Goal: Task Accomplishment & Management: Complete application form

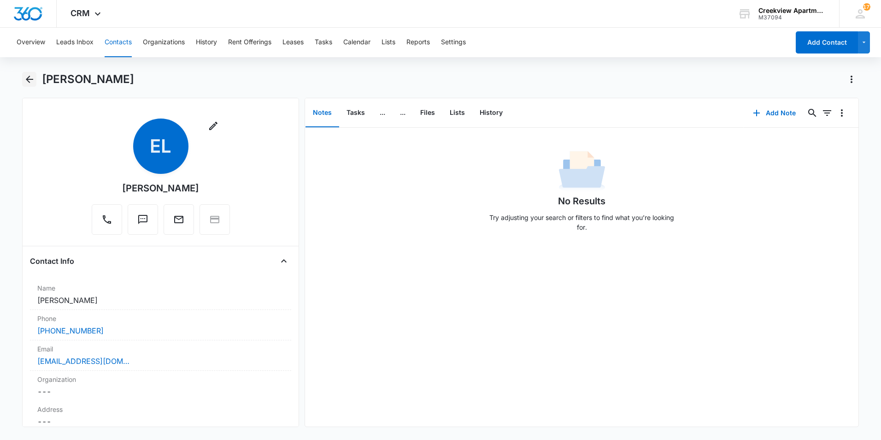
click at [34, 80] on icon "Back" at bounding box center [29, 79] width 11 height 11
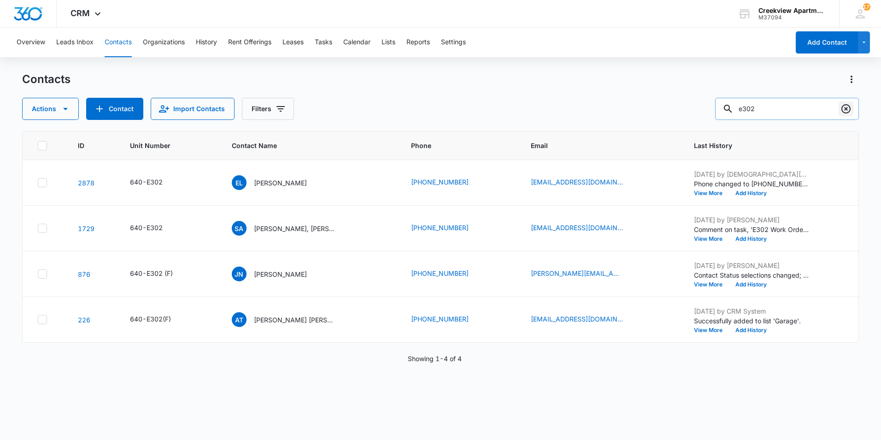
click at [846, 110] on icon "Clear" at bounding box center [846, 108] width 9 height 9
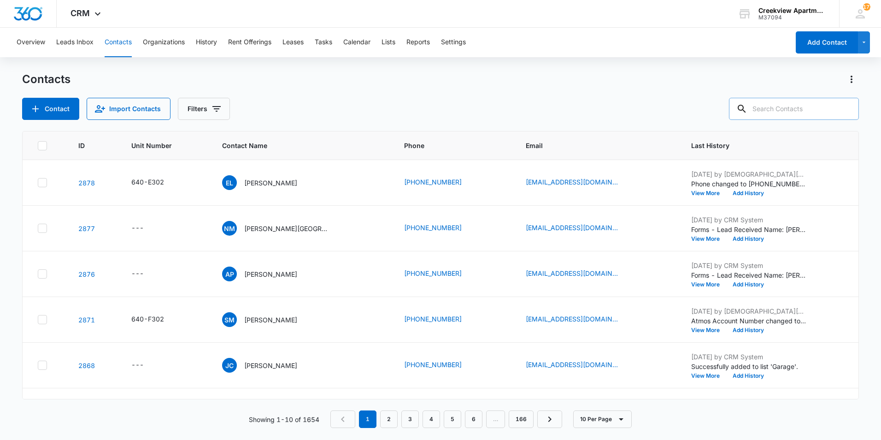
click at [837, 106] on input "text" at bounding box center [794, 109] width 130 height 22
type input "e104"
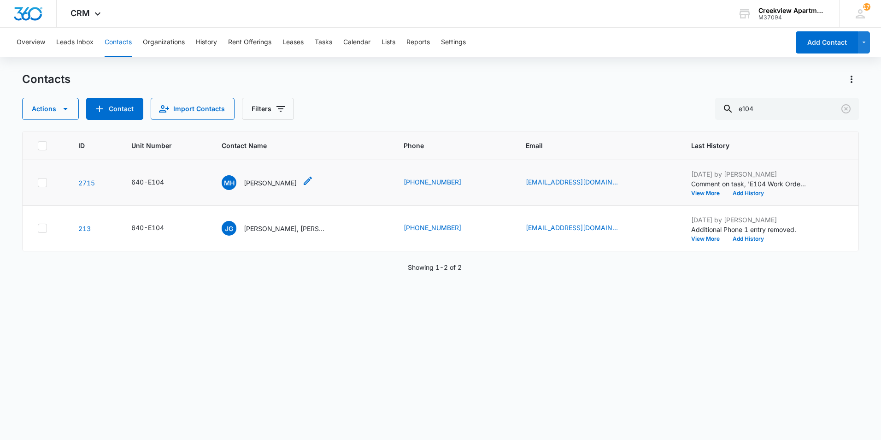
click at [260, 179] on p "[PERSON_NAME]" at bounding box center [270, 183] width 53 height 10
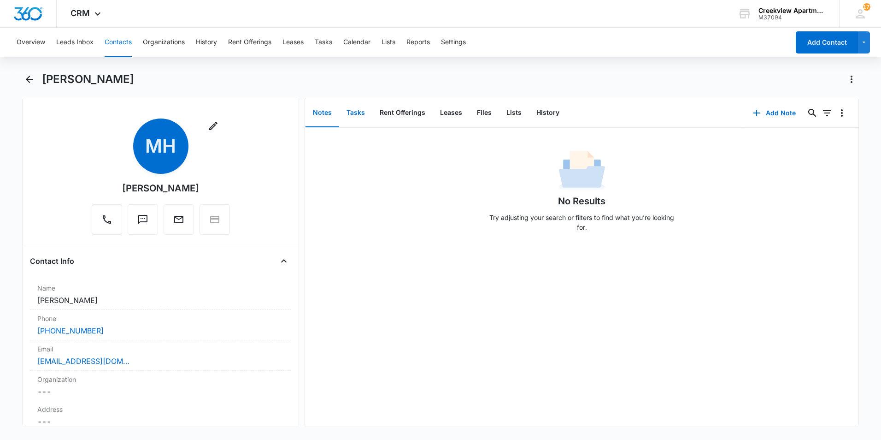
click at [349, 117] on button "Tasks" at bounding box center [355, 113] width 33 height 29
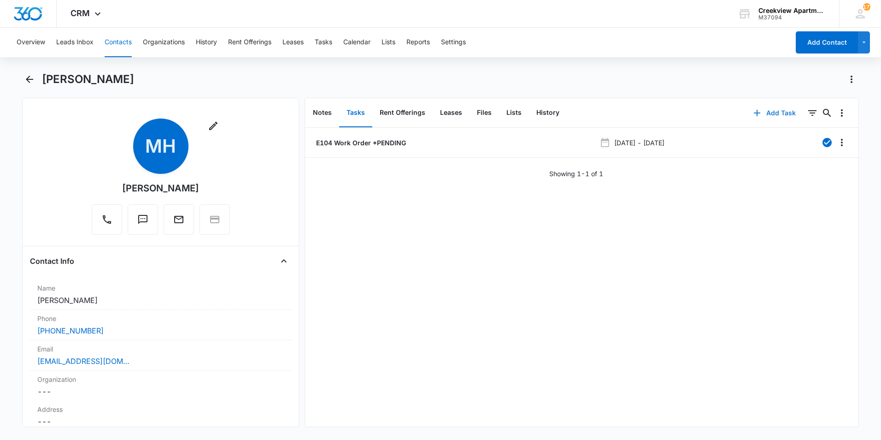
click at [763, 112] on button "Add Task" at bounding box center [774, 113] width 61 height 22
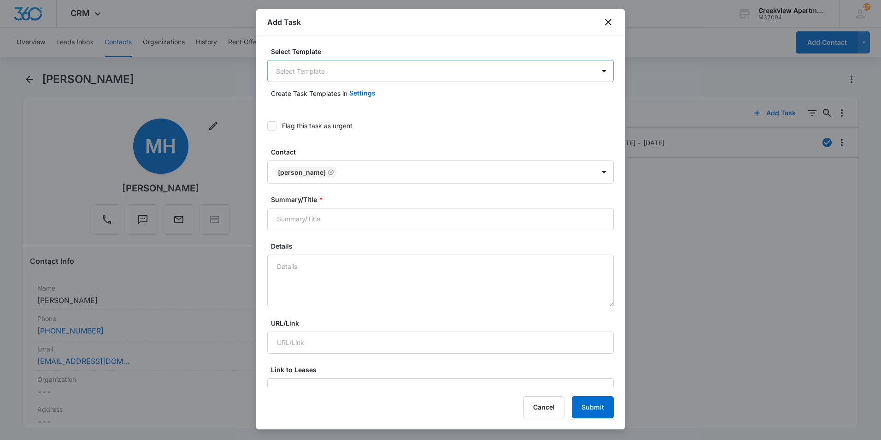
click at [322, 77] on body "CRM Apps Reputation Websites Forms CRM Email Social Content Ads Intelligence Fi…" at bounding box center [440, 220] width 881 height 440
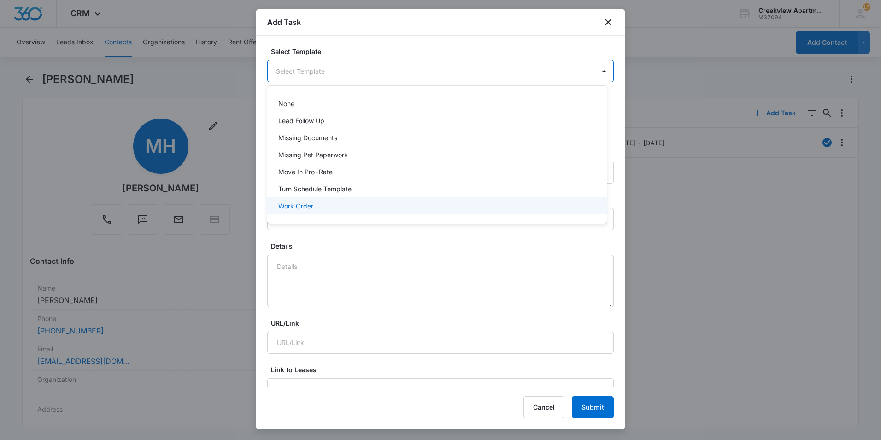
click at [309, 211] on div "Work Order" at bounding box center [437, 205] width 340 height 17
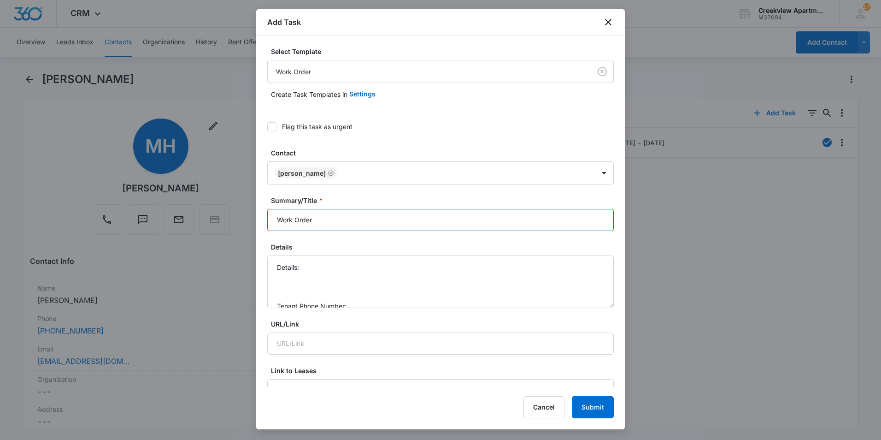
click at [276, 220] on input "Work Order" at bounding box center [440, 220] width 347 height 22
type input "E104 Work Order"
click at [304, 266] on textarea "Details: Tenant Phone Number: Call Before:" at bounding box center [440, 281] width 347 height 53
click at [378, 271] on textarea "Details: Shower drain is not draining properly Tenant Phone Number: Call Before:" at bounding box center [440, 281] width 347 height 53
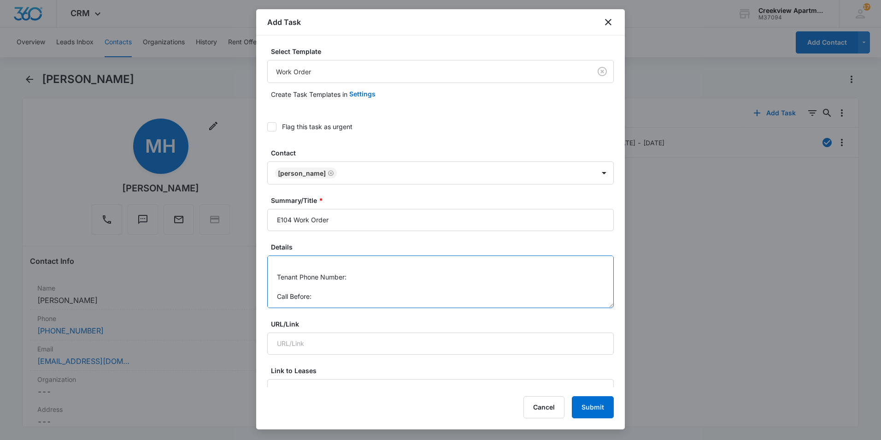
click at [382, 280] on textarea "Details: Shower drain is not draining properly Tenant Phone Number: Call Before:" at bounding box center [440, 281] width 347 height 53
click at [404, 299] on textarea "Details: Shower drain is not draining properly Tenant Phone Number: [PHONE_NUMB…" at bounding box center [440, 281] width 347 height 53
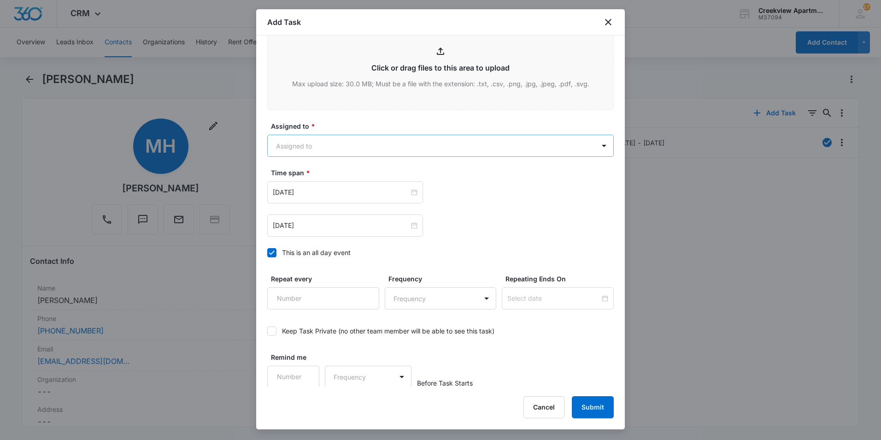
scroll to position [501, 0]
type textarea "Details: Shower drain is not draining properly Tenant Phone Number: [PHONE_NUMB…"
click at [333, 146] on body "CRM Apps Reputation Websites Forms CRM Email Social Content Ads Intelligence Fi…" at bounding box center [440, 220] width 881 height 440
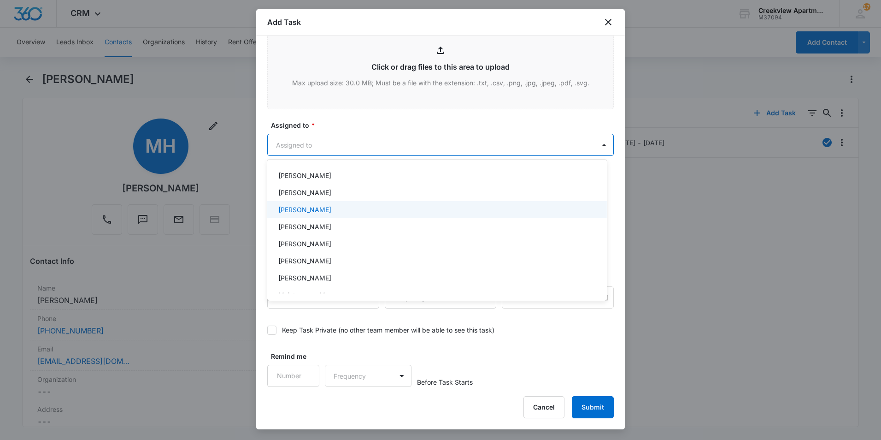
scroll to position [92, 0]
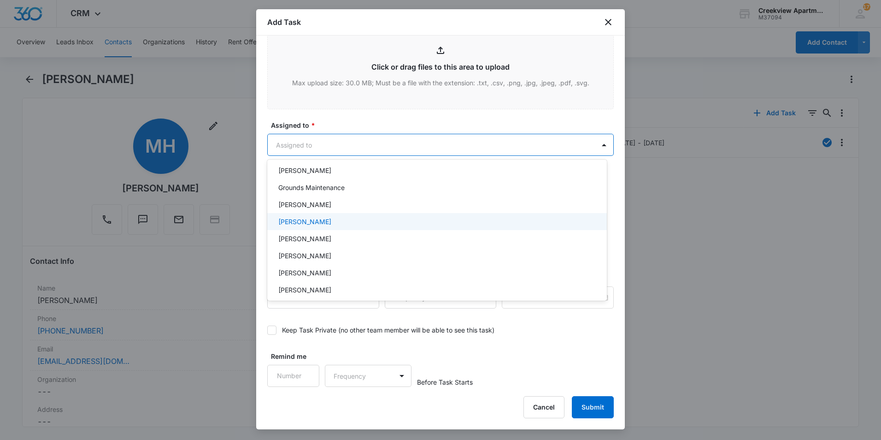
click at [311, 225] on p "[PERSON_NAME]" at bounding box center [304, 222] width 53 height 10
click at [347, 110] on div at bounding box center [440, 220] width 881 height 440
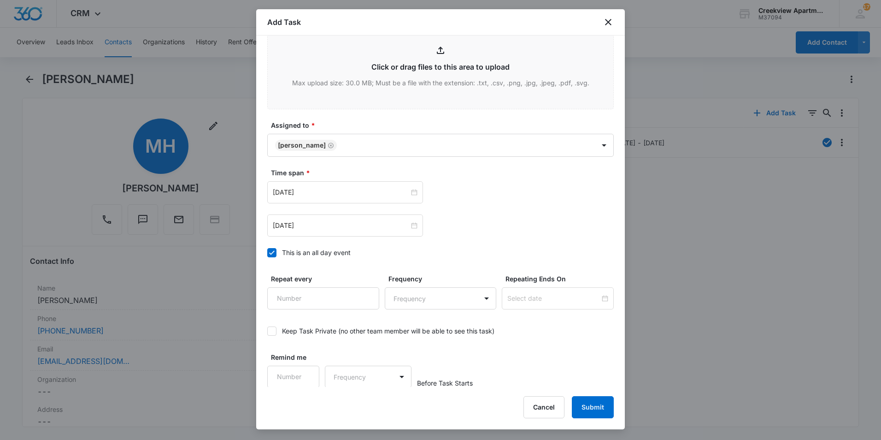
scroll to position [502, 0]
click at [372, 190] on input "[DATE]" at bounding box center [341, 191] width 136 height 10
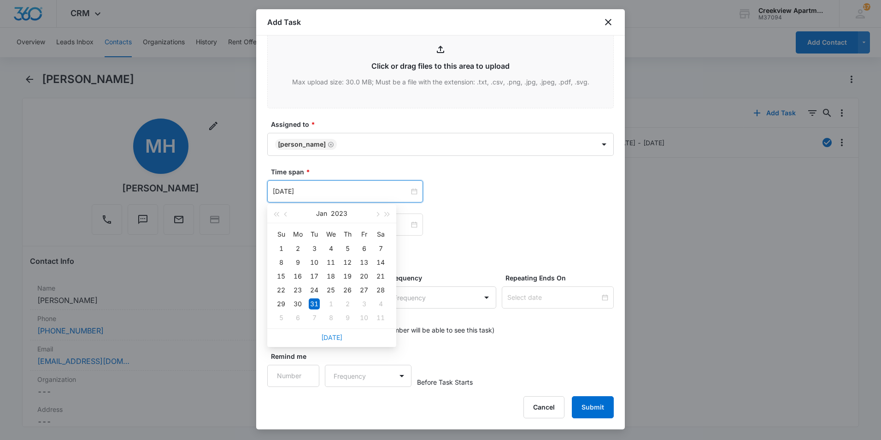
click at [335, 339] on link "[DATE]" at bounding box center [331, 337] width 21 height 8
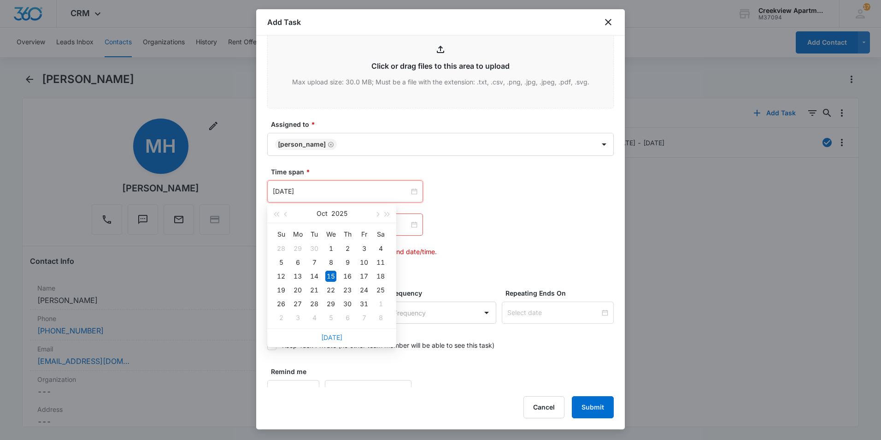
type input "[DATE]"
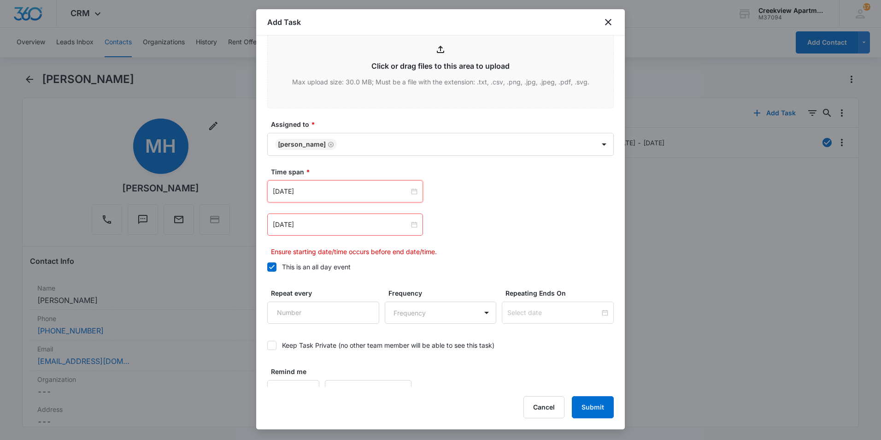
click at [333, 233] on div "[DATE]" at bounding box center [345, 224] width 156 height 22
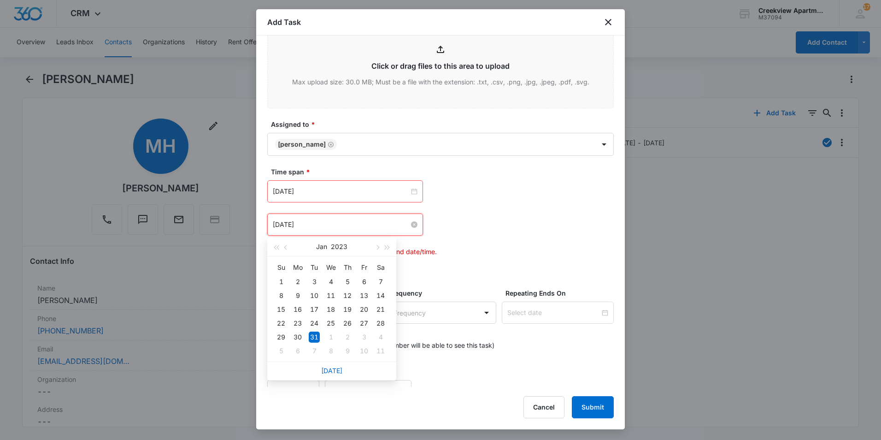
click at [333, 229] on input "[DATE]" at bounding box center [341, 224] width 136 height 10
click at [331, 369] on link "[DATE]" at bounding box center [331, 370] width 21 height 8
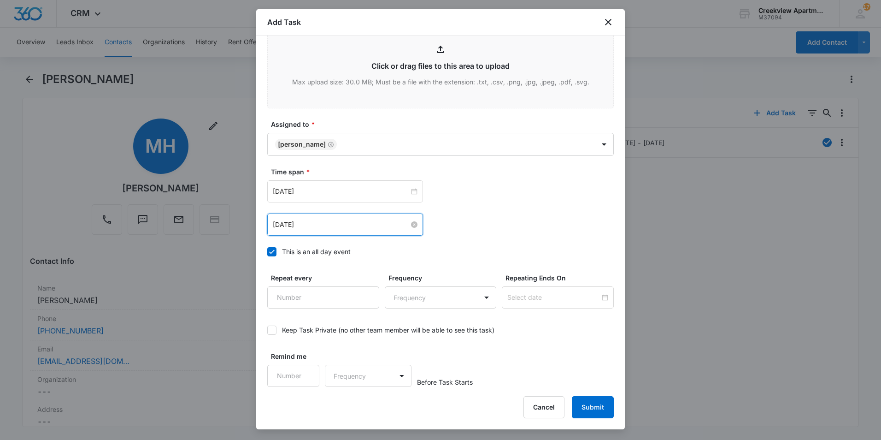
click at [341, 225] on input "[DATE]" at bounding box center [341, 224] width 136 height 10
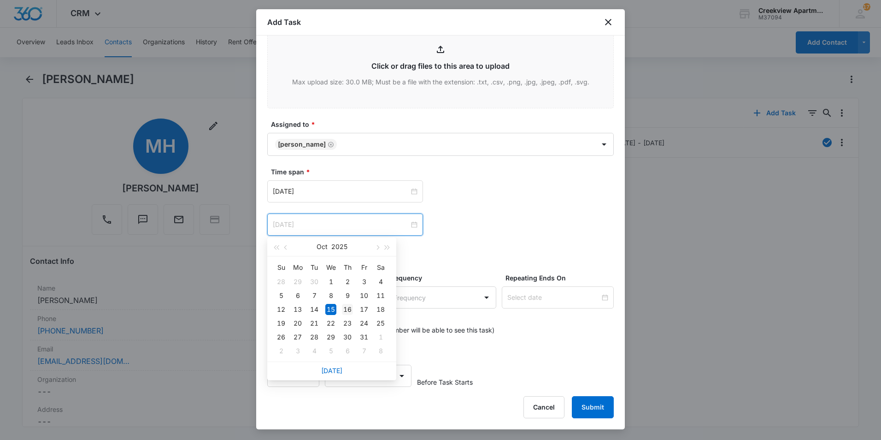
type input "[DATE]"
click at [345, 309] on div "16" at bounding box center [347, 309] width 11 height 11
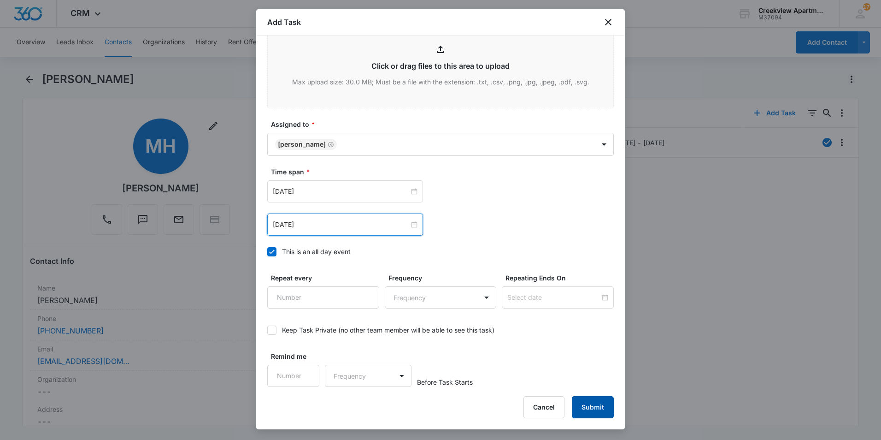
click at [601, 409] on button "Submit" at bounding box center [593, 407] width 42 height 22
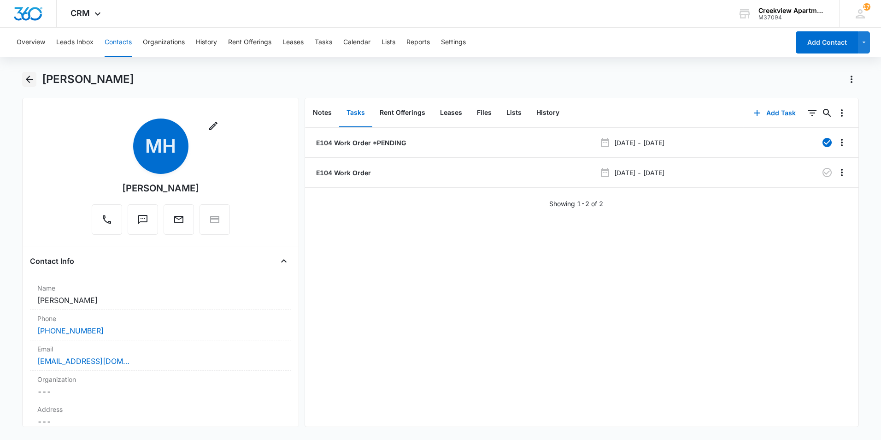
click at [31, 82] on icon "Back" at bounding box center [29, 79] width 11 height 11
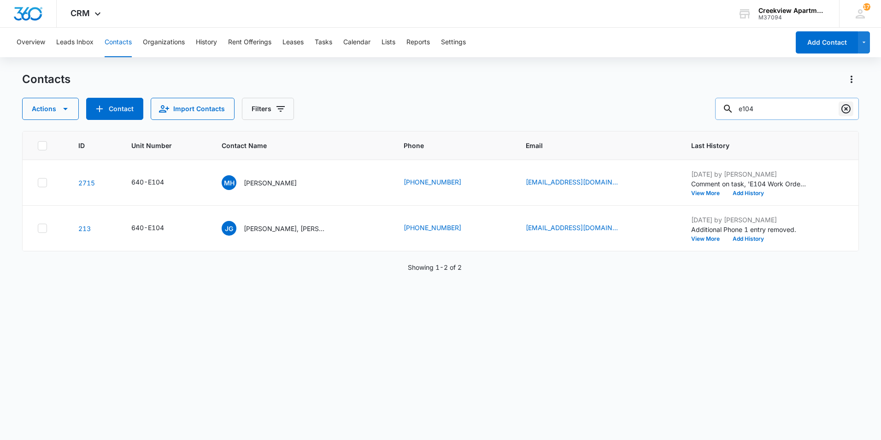
click at [848, 109] on icon "Clear" at bounding box center [846, 108] width 11 height 11
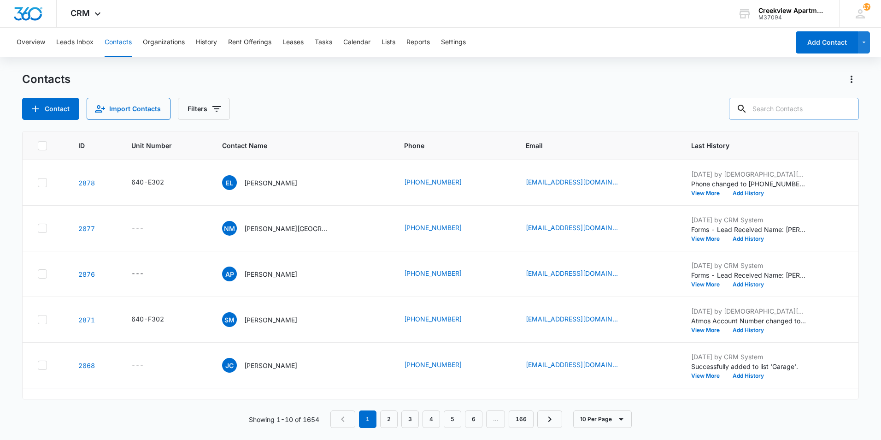
type input "1"
type input "i202"
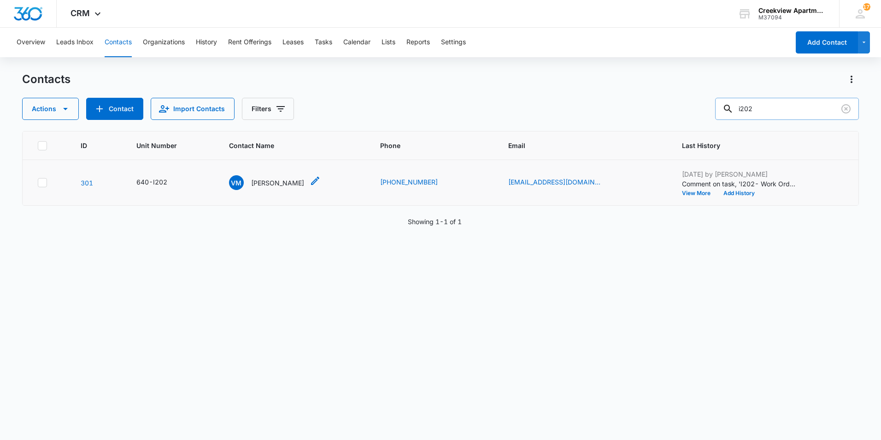
click at [293, 183] on p "[PERSON_NAME]" at bounding box center [277, 183] width 53 height 10
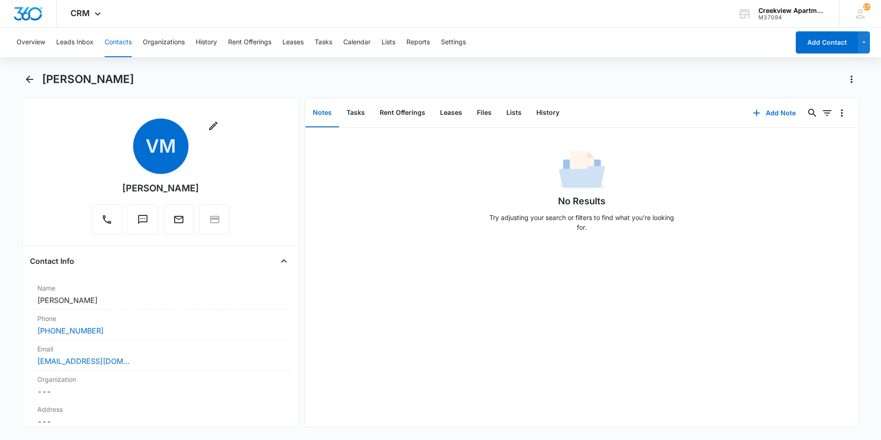
drag, startPoint x: 197, startPoint y: 184, endPoint x: 115, endPoint y: 190, distance: 82.7
click at [115, 190] on div "Remove VM [PERSON_NAME]" at bounding box center [161, 176] width 138 height 116
drag, startPoint x: 115, startPoint y: 190, endPoint x: 137, endPoint y: 189, distance: 22.1
copy div "[PERSON_NAME]"
click at [491, 119] on button "Files" at bounding box center [485, 113] width 30 height 29
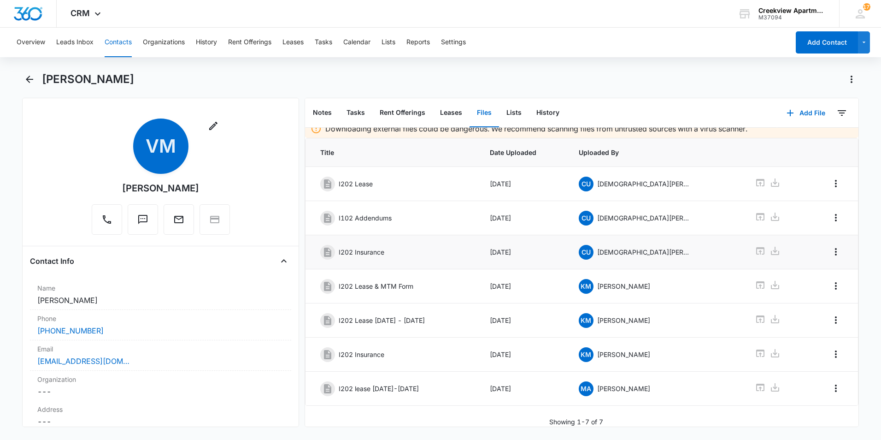
scroll to position [15, 0]
click at [756, 384] on icon at bounding box center [760, 387] width 8 height 7
click at [728, 74] on div "[PERSON_NAME]" at bounding box center [450, 79] width 817 height 15
click at [495, 60] on div "Overview Leads Inbox Contacts Organizations History Rent Offerings Leases Tasks…" at bounding box center [440, 233] width 881 height 410
